Goal: Ask a question

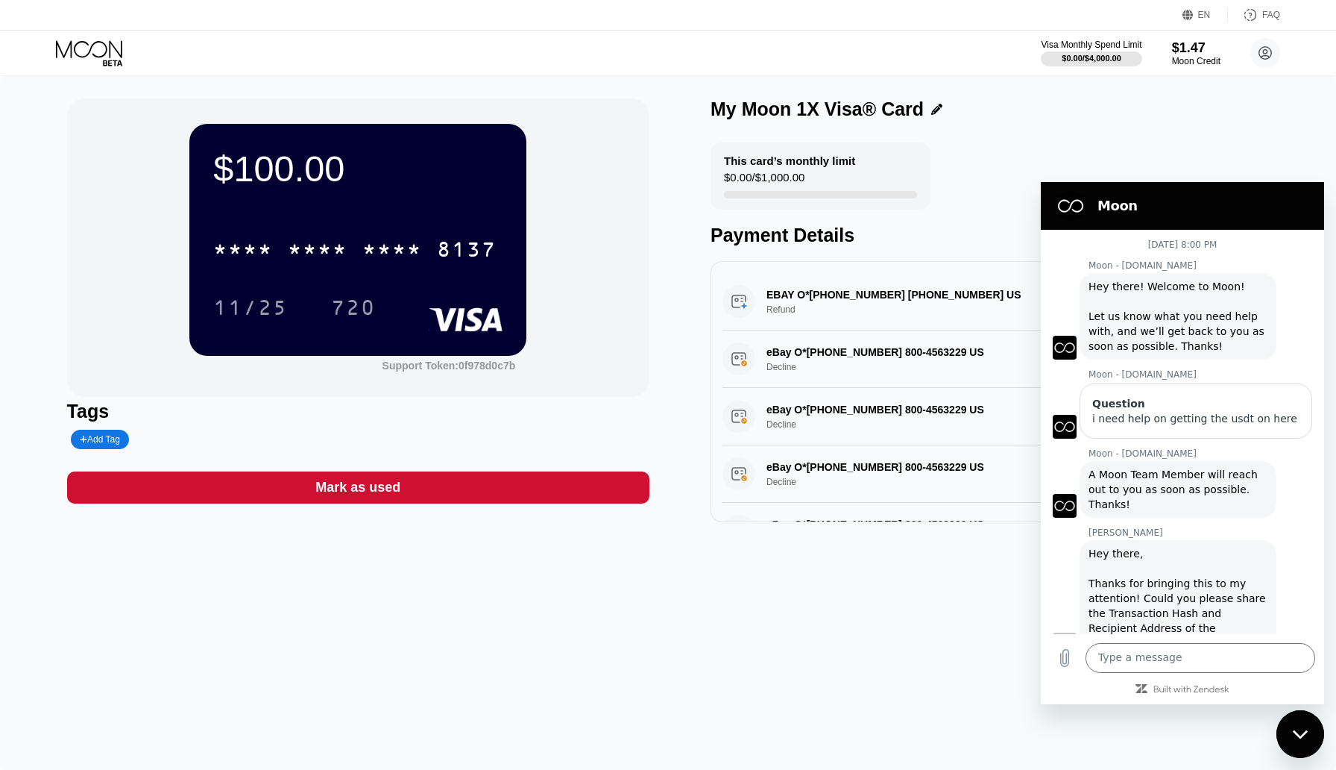
scroll to position [2283, 0]
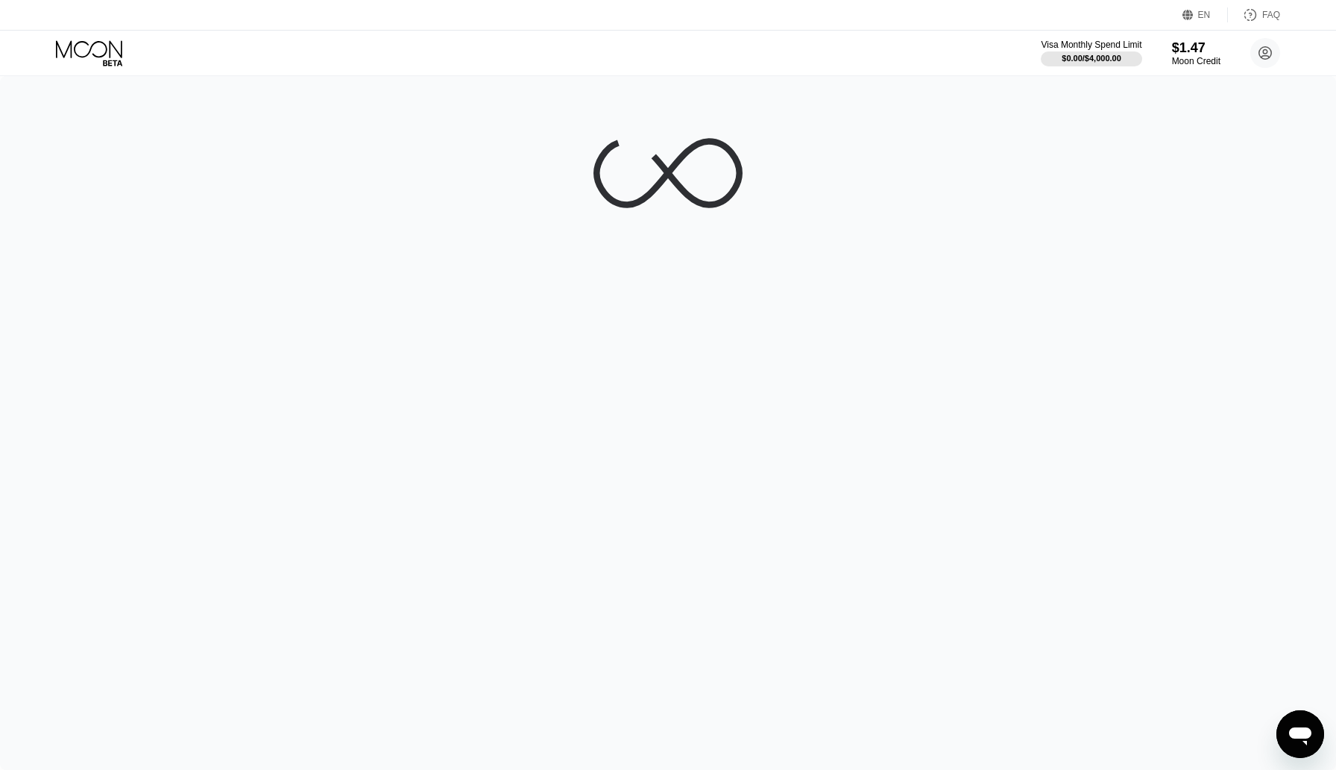
click at [1310, 741] on icon "Open messaging window" at bounding box center [1300, 733] width 27 height 27
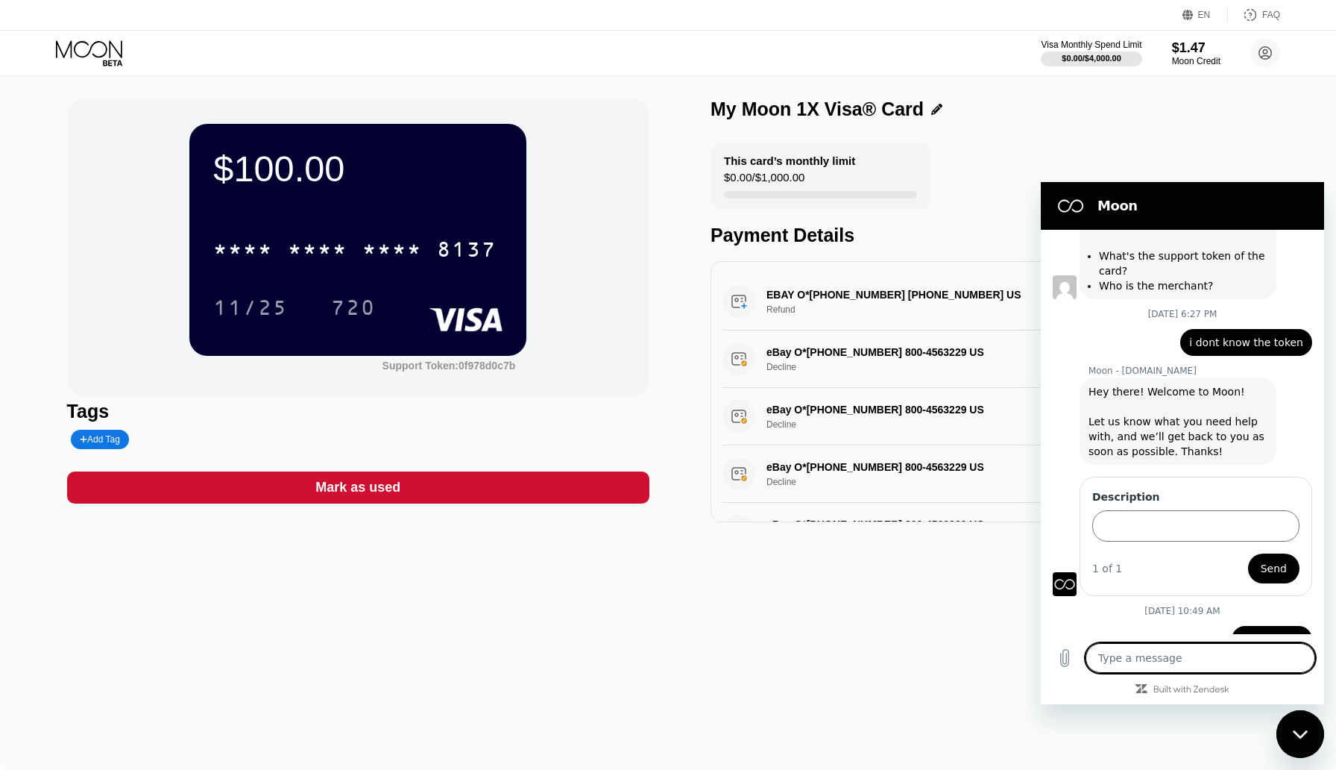
scroll to position [2283, 0]
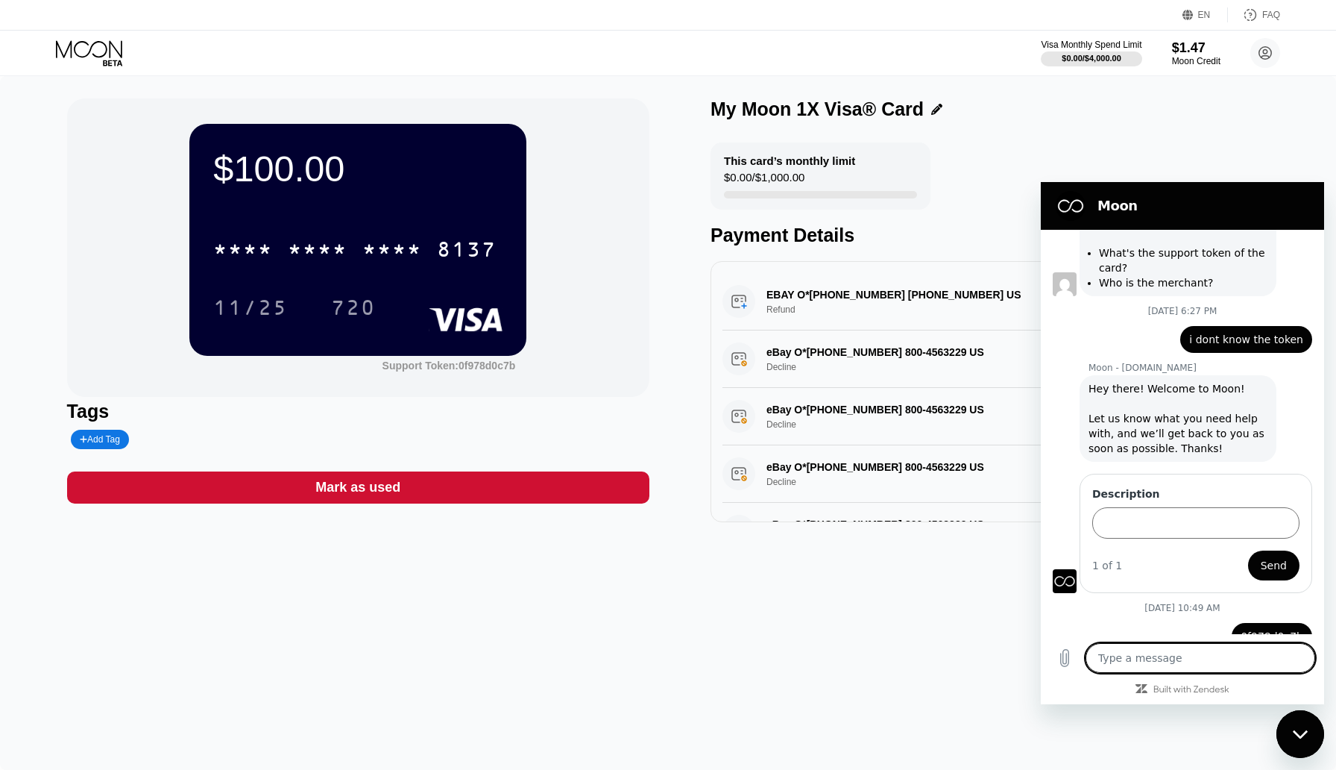
type textarea "i"
type textarea "x"
type textarea "i"
type textarea "x"
type textarea "i f"
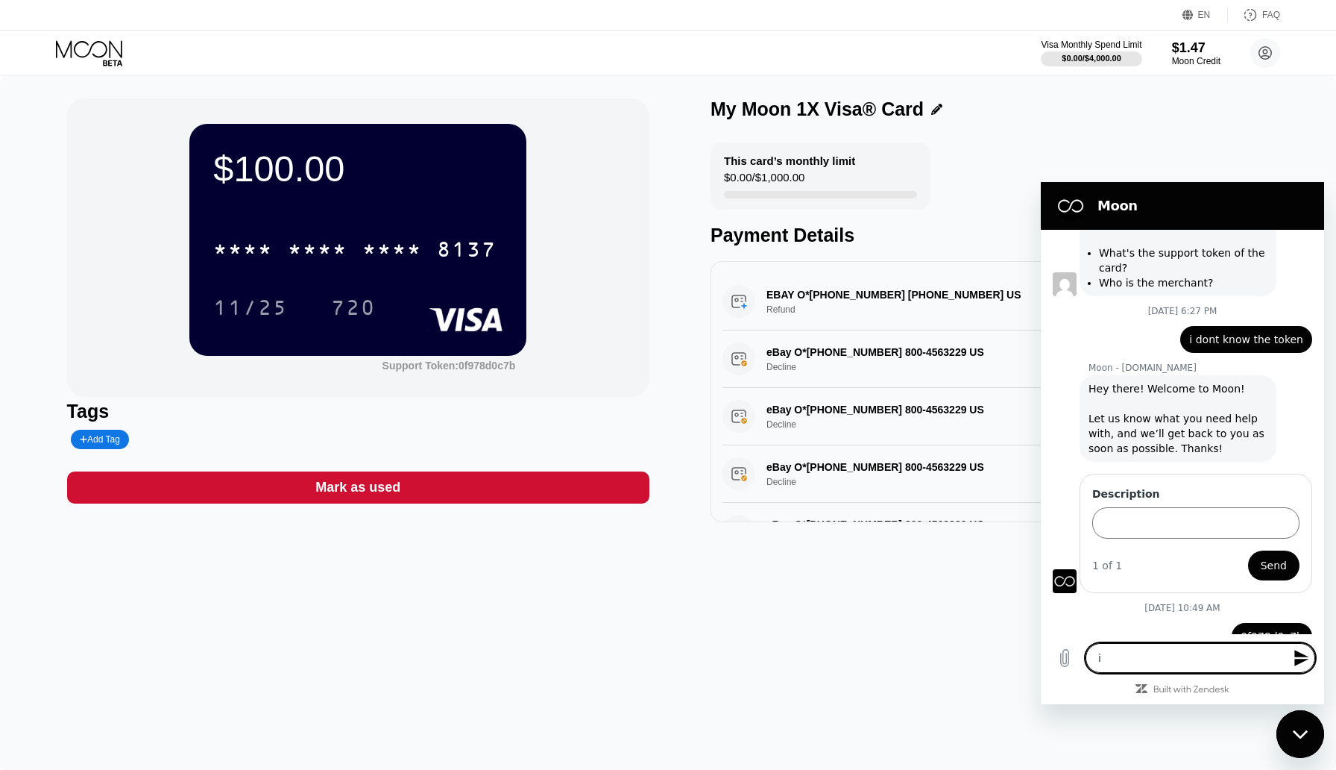
type textarea "x"
type textarea "i fi"
type textarea "x"
type textarea "i fig"
type textarea "x"
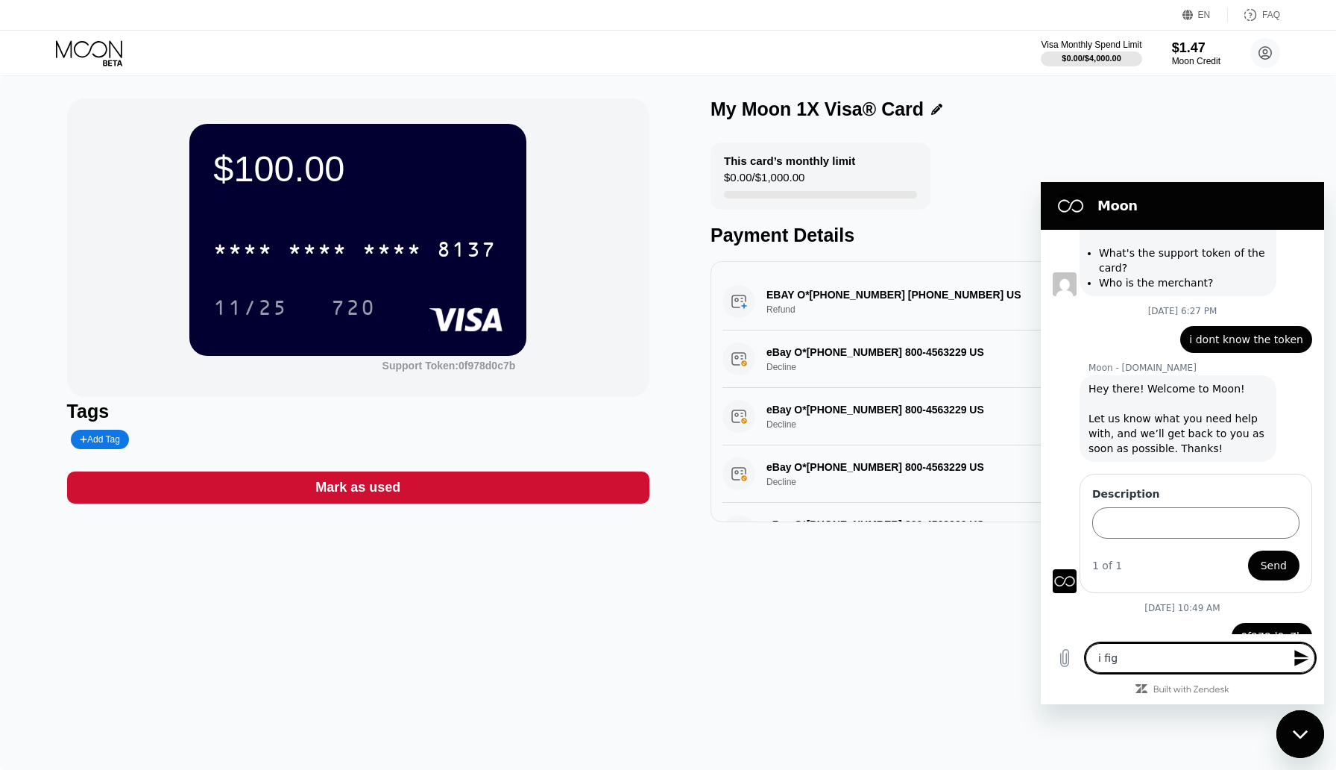
type textarea "i figu"
type textarea "x"
type textarea "i figur"
type textarea "x"
type textarea "i figure"
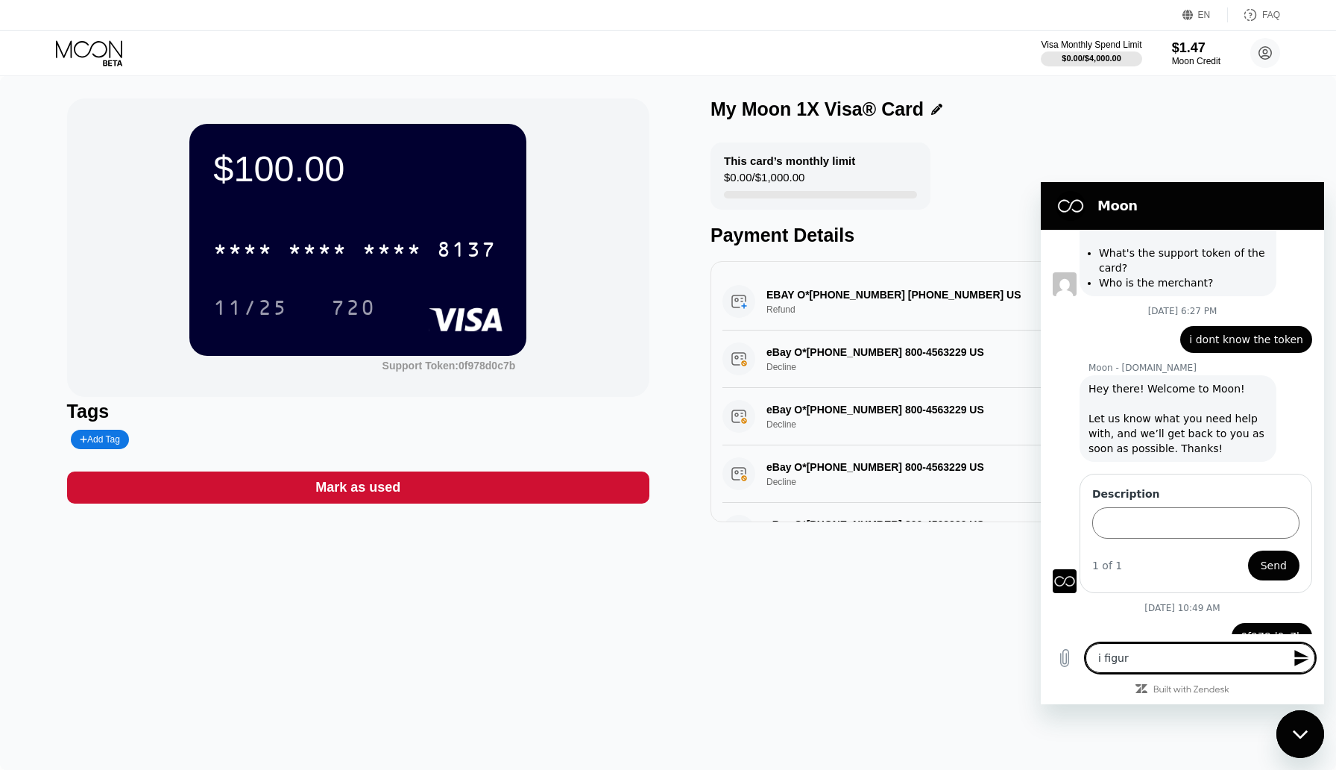
type textarea "x"
type textarea "i figured"
type textarea "x"
type textarea "i figured"
type textarea "x"
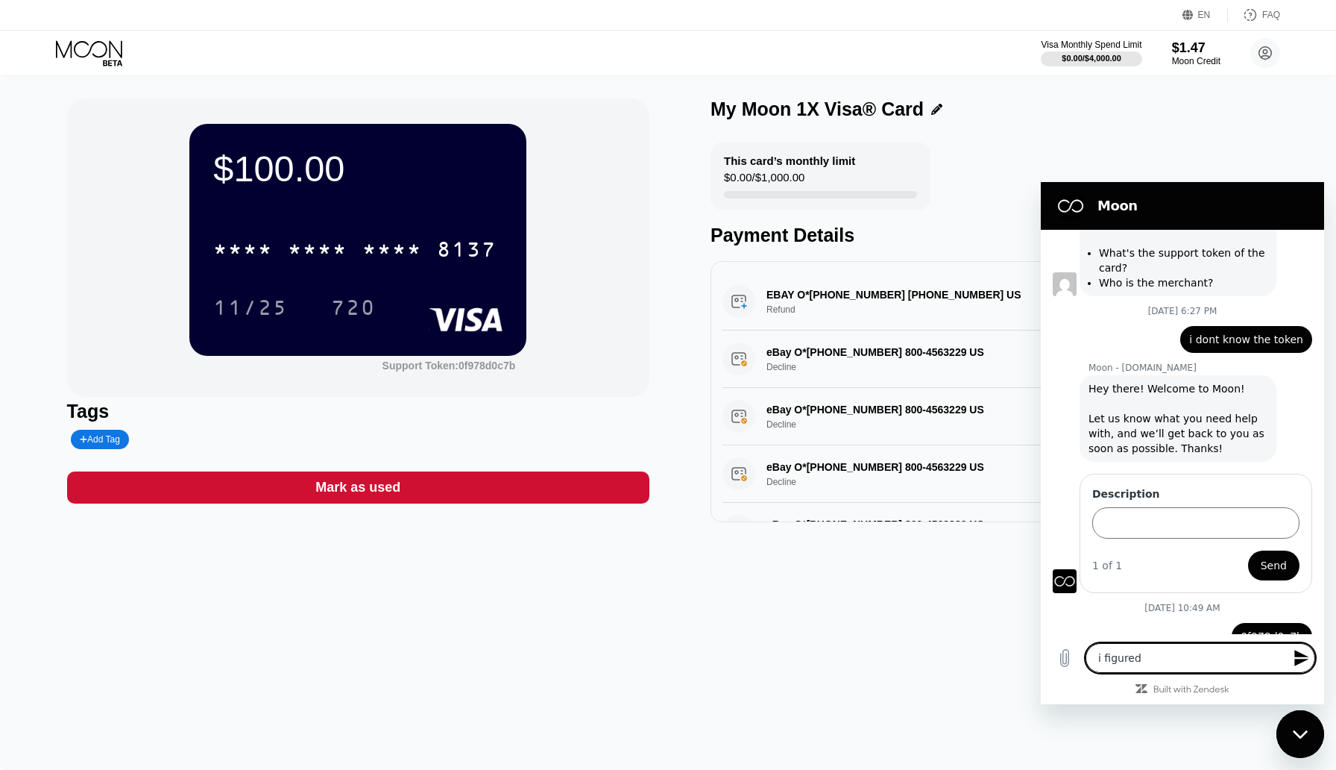
type textarea "i figured i"
type textarea "x"
type textarea "i figured it"
type textarea "x"
type textarea "i figured it"
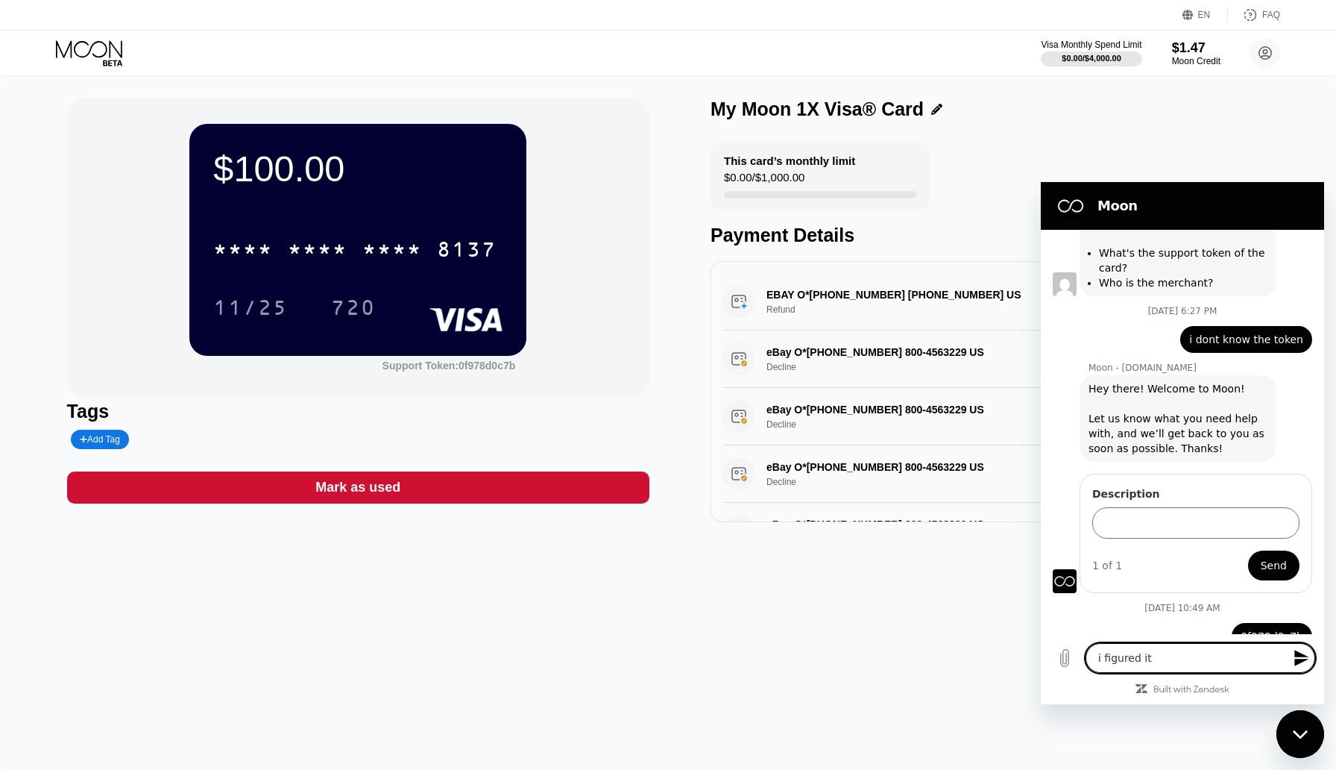
type textarea "x"
type textarea "i figured it o"
type textarea "x"
type textarea "i figured it ou"
type textarea "x"
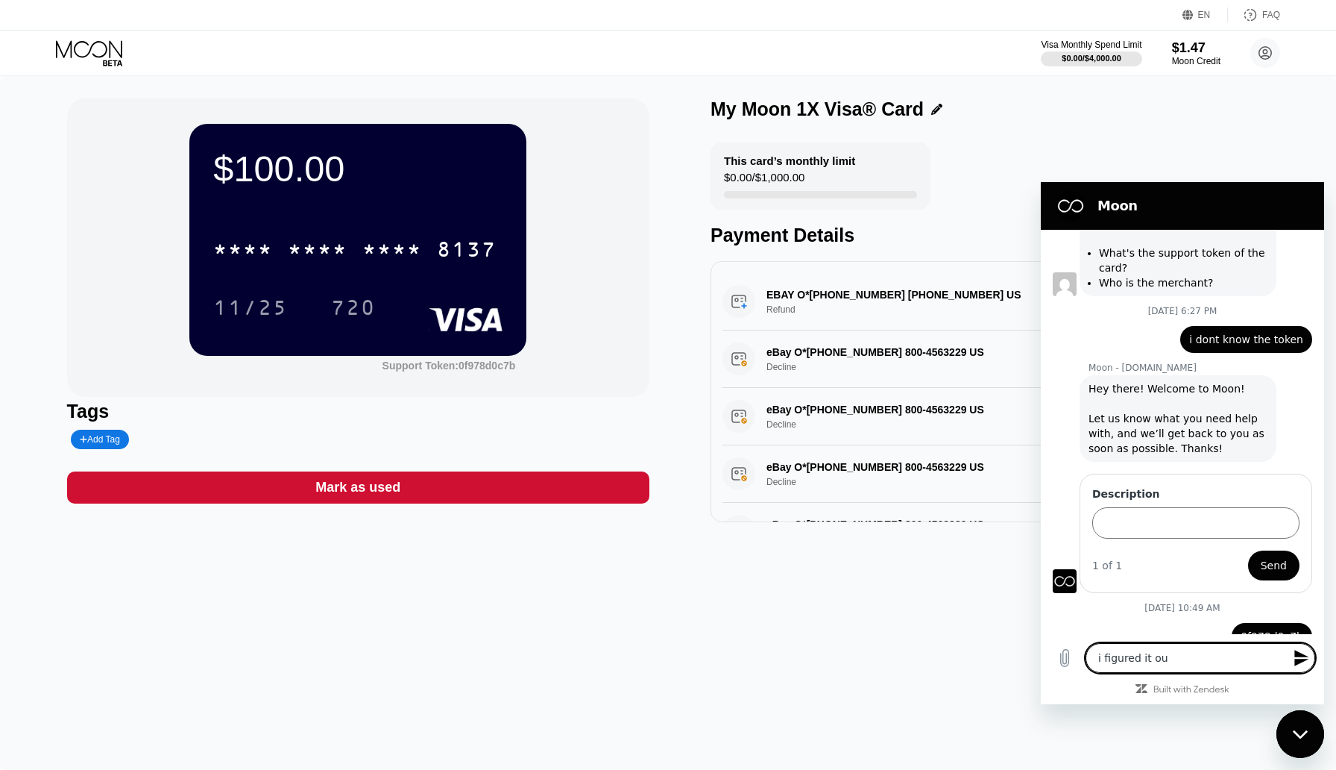
type textarea "i figured it out"
type textarea "x"
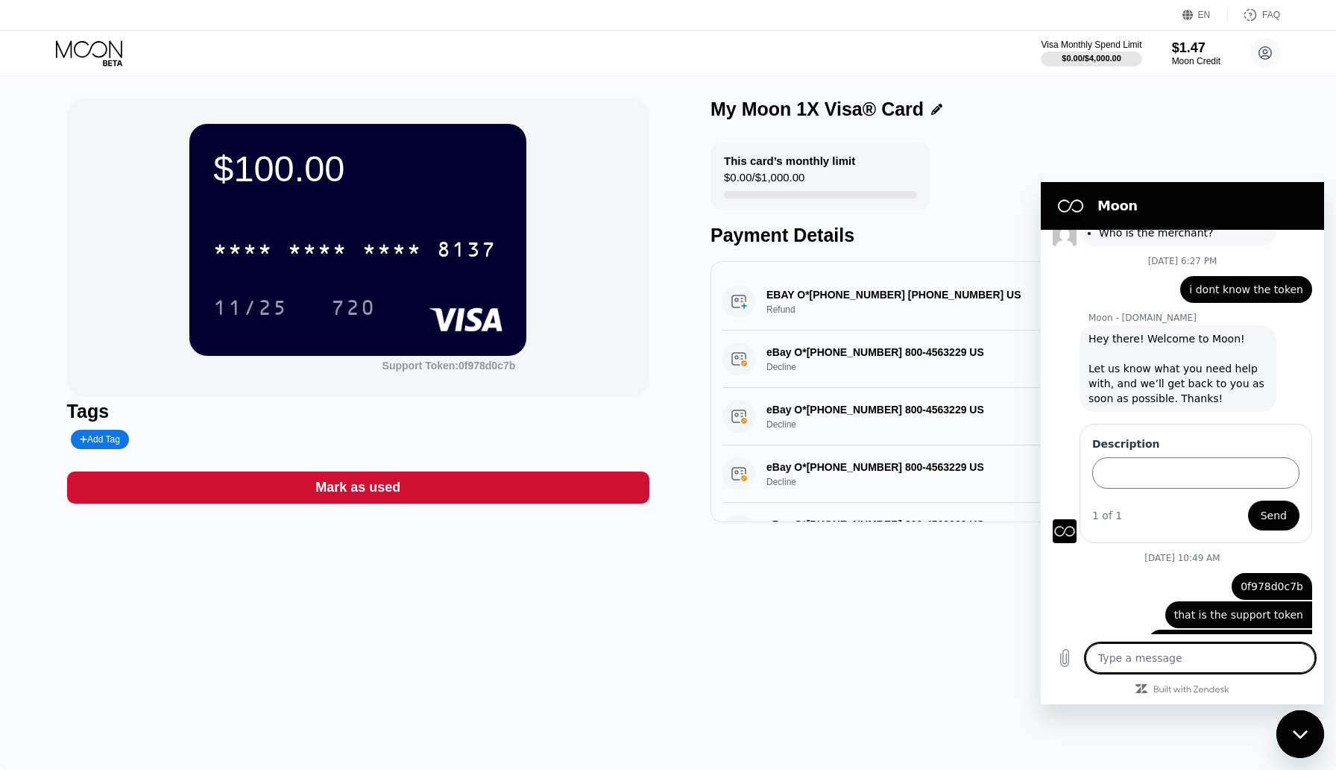
type textarea "x"
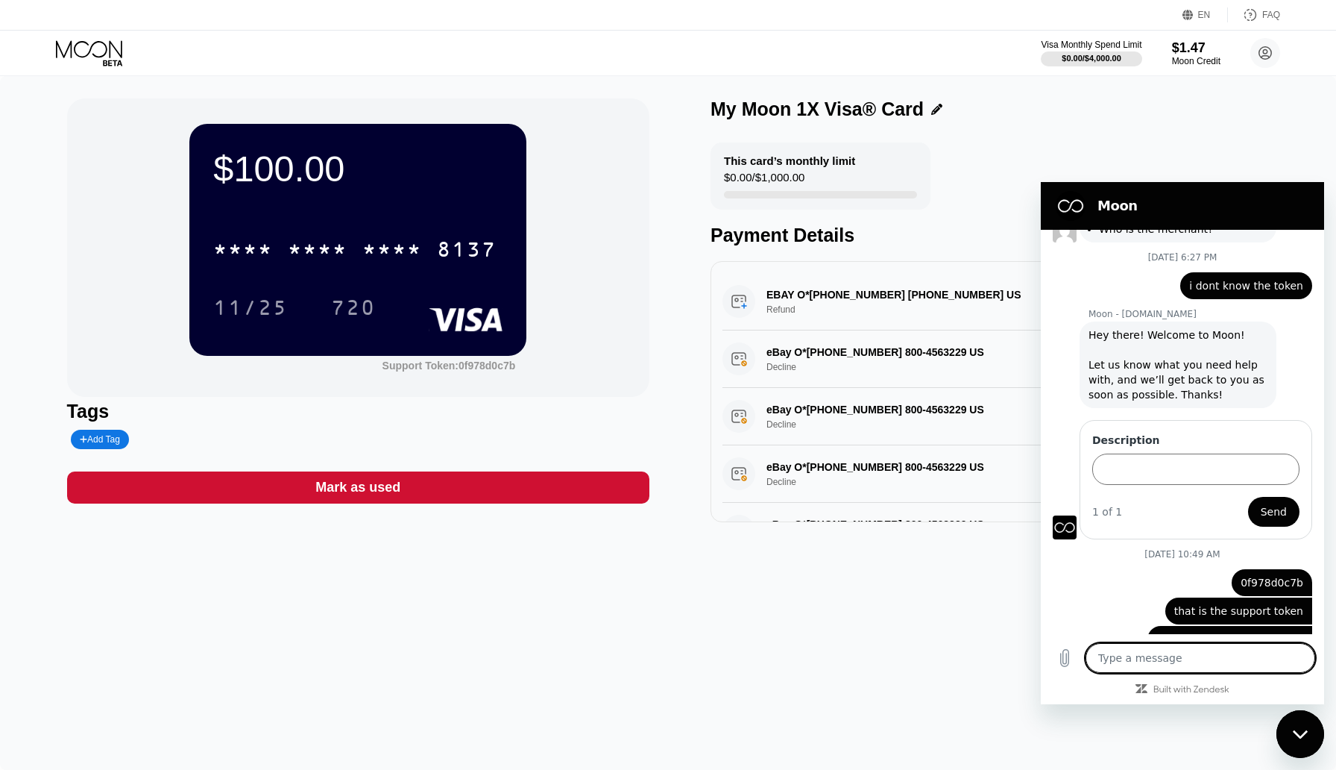
scroll to position [2340, 0]
